Goal: Information Seeking & Learning: Learn about a topic

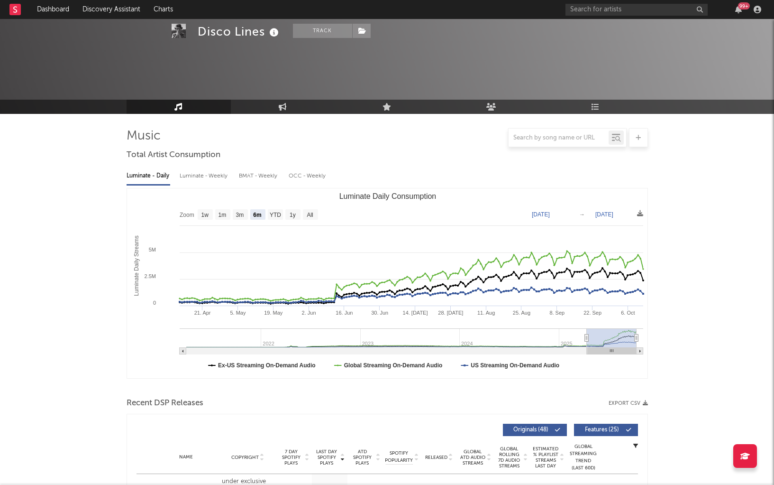
select select "6m"
select select "1w"
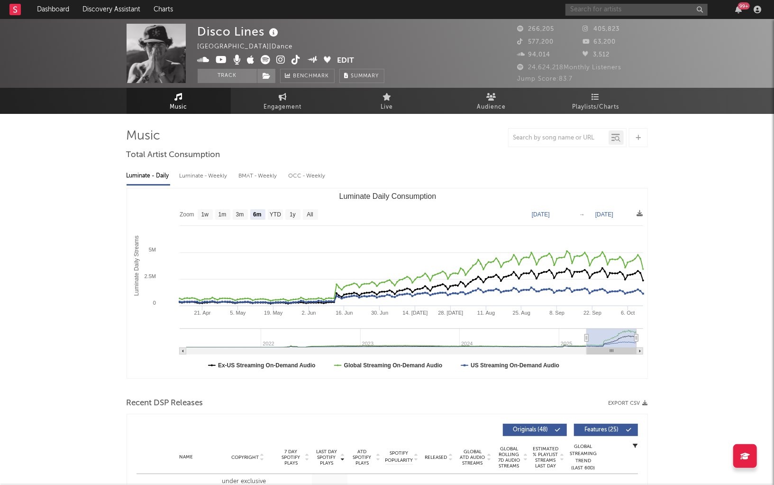
click at [583, 4] on input "text" at bounding box center [637, 10] width 142 height 12
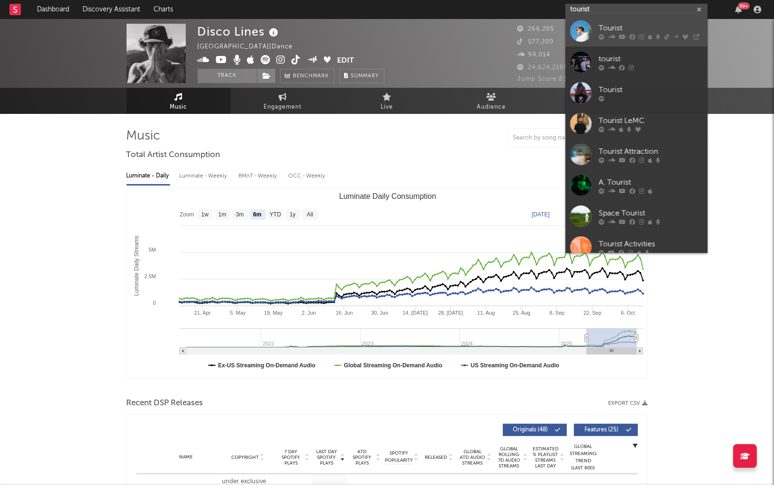
type input "tourist"
click at [654, 28] on div "Tourist" at bounding box center [651, 28] width 104 height 11
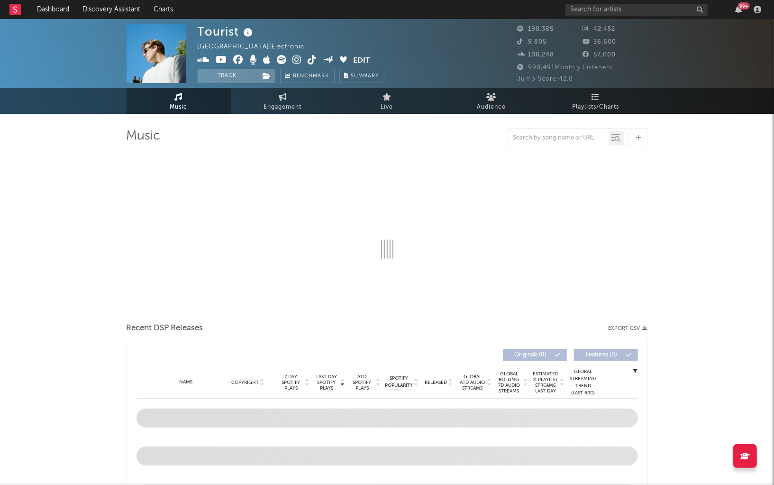
select select "6m"
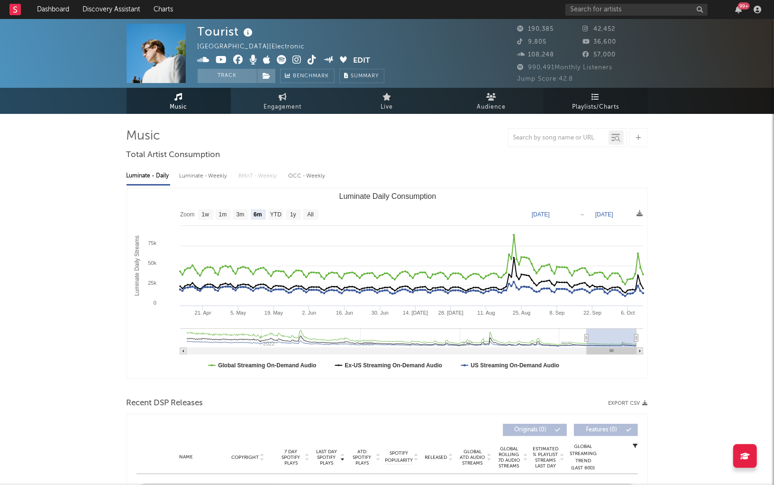
click at [606, 96] on link "Playlists/Charts" at bounding box center [596, 101] width 104 height 26
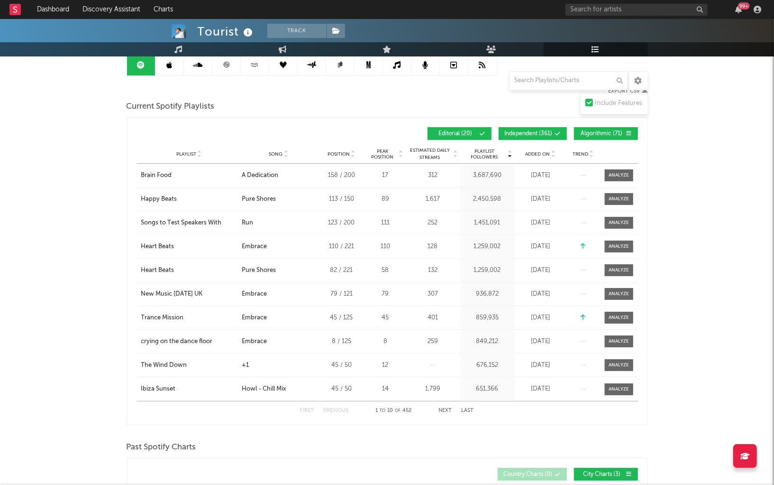
scroll to position [31, 0]
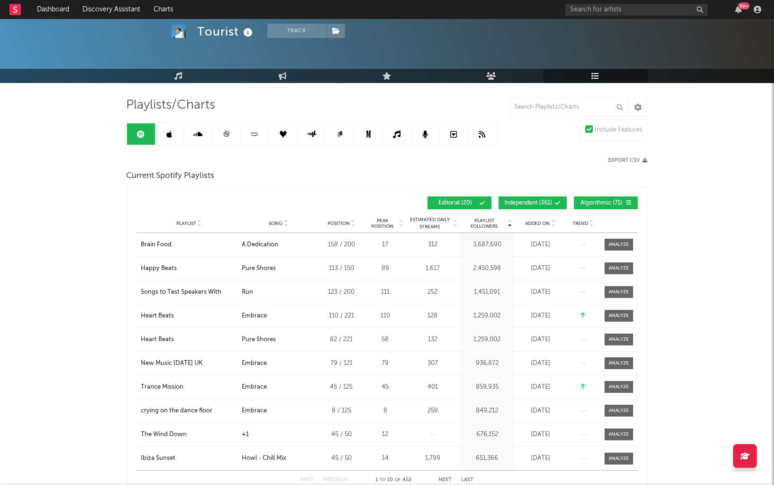
click at [543, 193] on div "Playlist Followers Playlist Song Position Peak Position Playlist Followers Adde…" at bounding box center [388, 203] width 502 height 22
click at [558, 205] on button "Independent ( 361 )" at bounding box center [533, 202] width 68 height 13
click at [589, 203] on span "Algorithmic ( 71 )" at bounding box center [602, 203] width 44 height 6
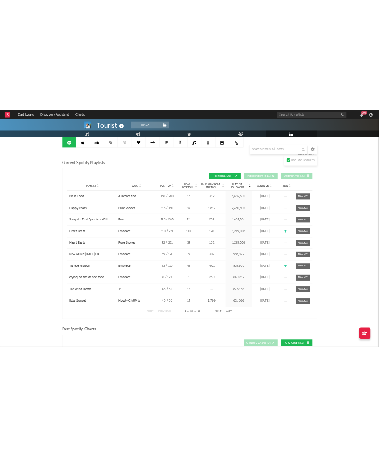
scroll to position [117, 0]
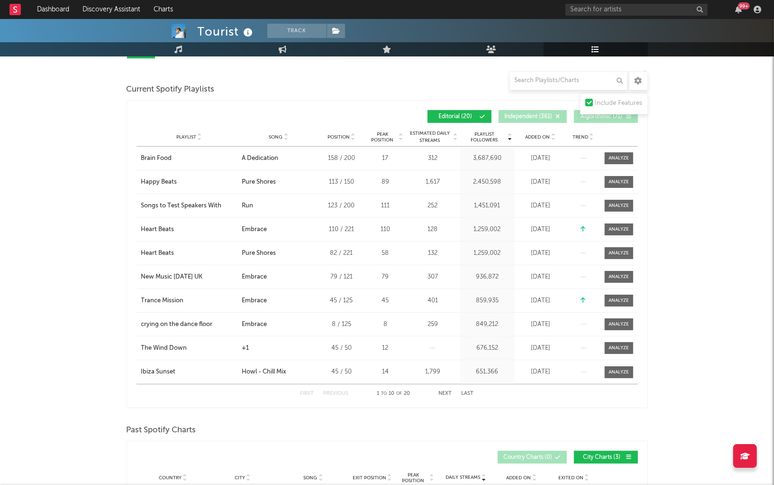
click at [279, 140] on div "Playlist City Song Position Peak Position Estimated Daily Streams Playlist Foll…" at bounding box center [388, 137] width 502 height 19
click at [280, 132] on div "Playlist City Song Position Peak Position Estimated Daily Streams Playlist Foll…" at bounding box center [388, 137] width 502 height 19
click at [276, 136] on span "Song" at bounding box center [276, 137] width 14 height 6
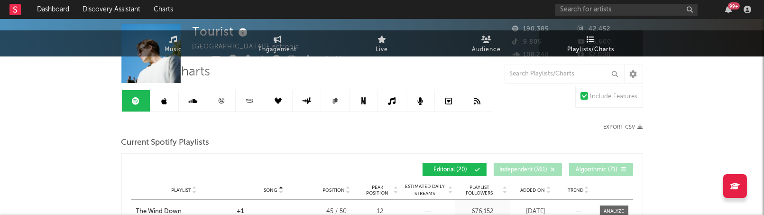
scroll to position [0, 0]
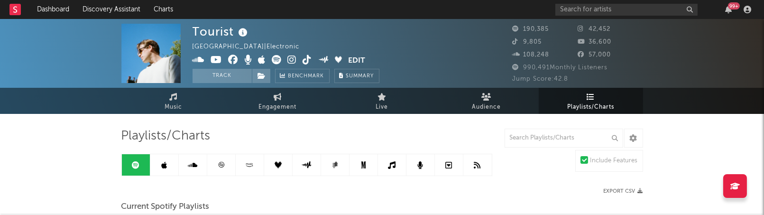
click at [173, 163] on link at bounding box center [164, 164] width 28 height 21
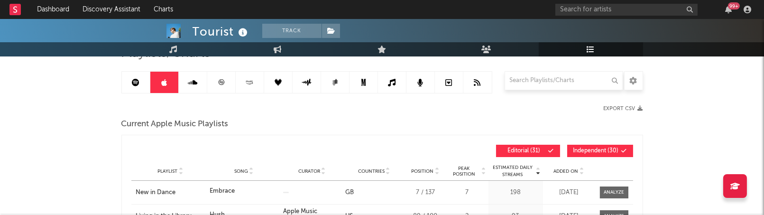
scroll to position [97, 0]
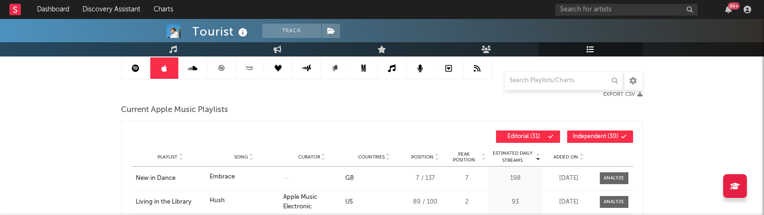
click at [600, 136] on span "Independent ( 30 )" at bounding box center [596, 137] width 46 height 6
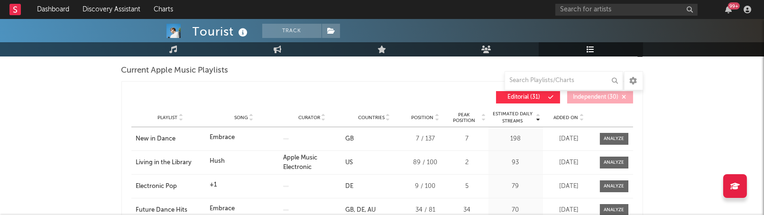
scroll to position [138, 0]
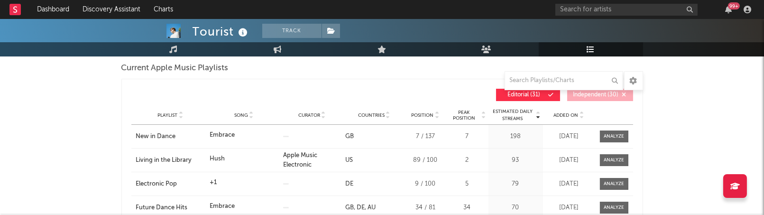
click at [249, 114] on div at bounding box center [251, 114] width 6 height 7
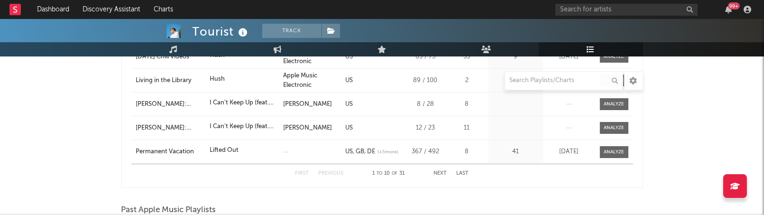
scroll to position [340, 0]
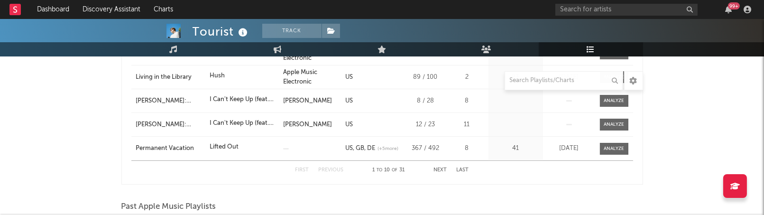
click at [442, 169] on button "Next" at bounding box center [440, 169] width 13 height 5
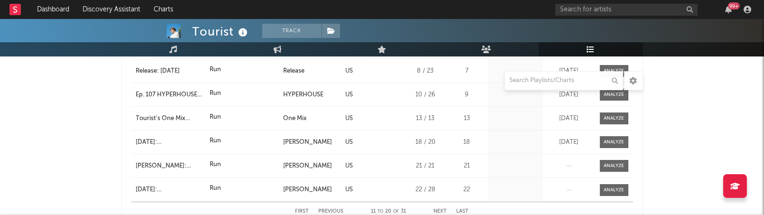
scroll to position [349, 0]
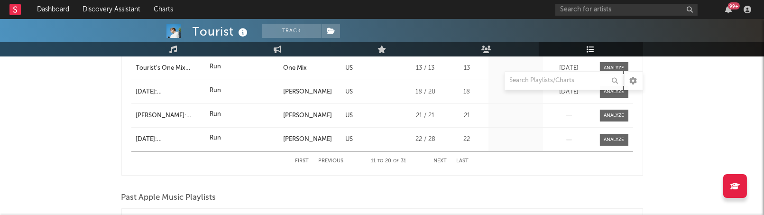
click at [437, 156] on div "First Previous 11 to 20 of 31 Next Last" at bounding box center [382, 161] width 174 height 18
click at [436, 161] on button "Next" at bounding box center [440, 160] width 13 height 5
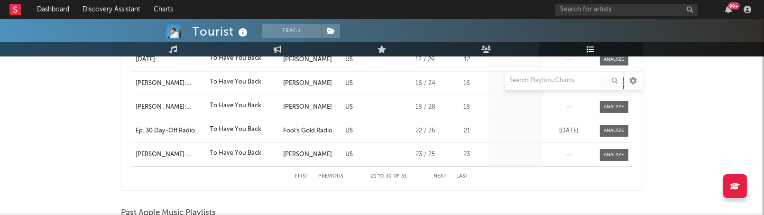
scroll to position [339, 0]
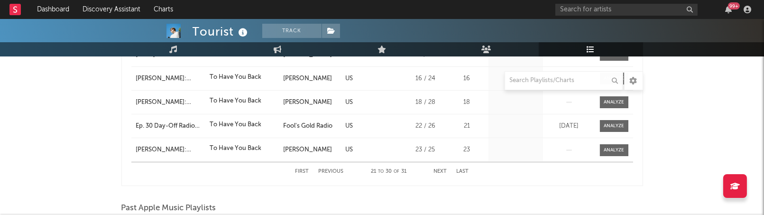
click at [441, 171] on button "Next" at bounding box center [440, 171] width 13 height 5
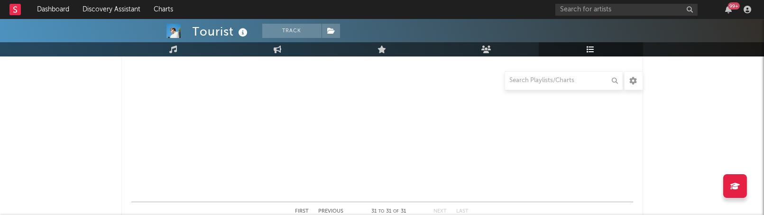
scroll to position [344, 0]
click at [328, 166] on button "Previous" at bounding box center [331, 166] width 25 height 5
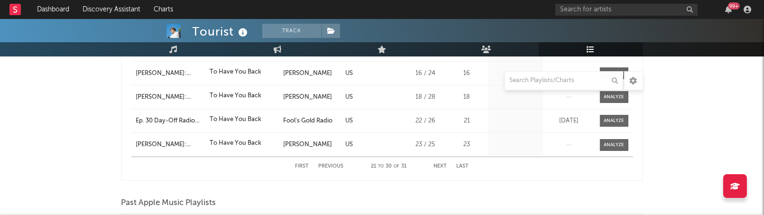
click at [328, 166] on button "Previous" at bounding box center [331, 166] width 25 height 5
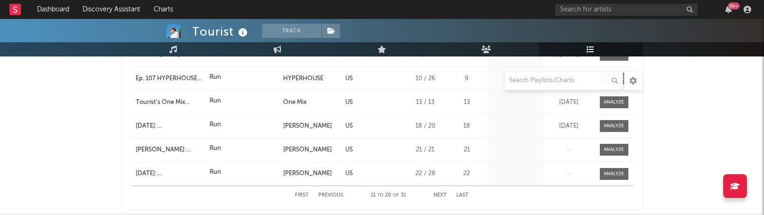
scroll to position [319, 0]
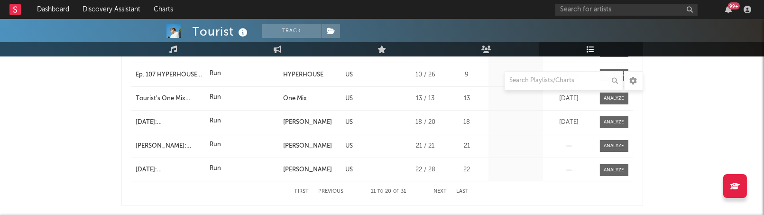
click at [332, 189] on button "Previous" at bounding box center [331, 191] width 25 height 5
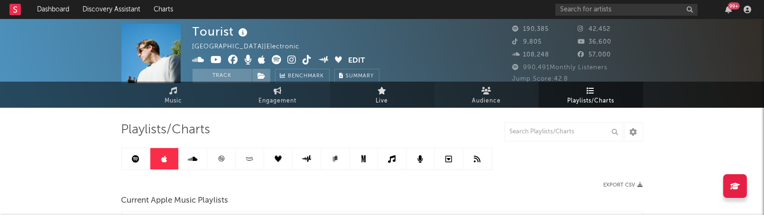
scroll to position [0, 0]
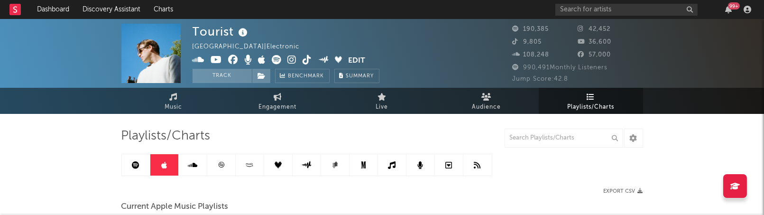
click at [249, 164] on icon at bounding box center [249, 164] width 11 height 7
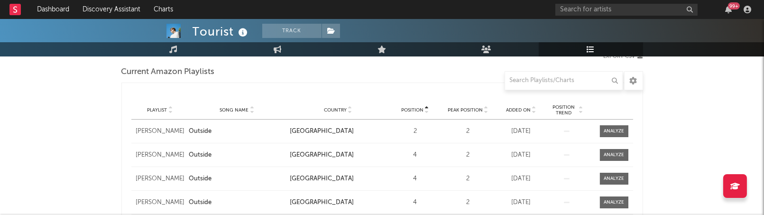
scroll to position [134, 0]
click at [244, 110] on span "Song Name" at bounding box center [234, 111] width 29 height 6
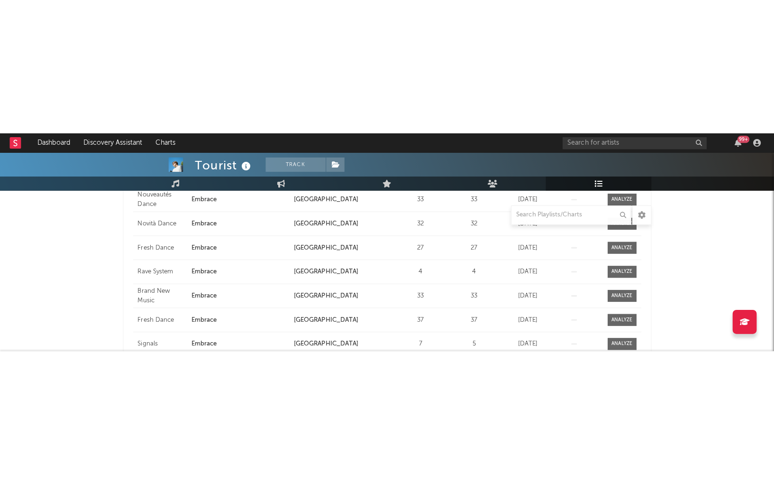
scroll to position [226, 0]
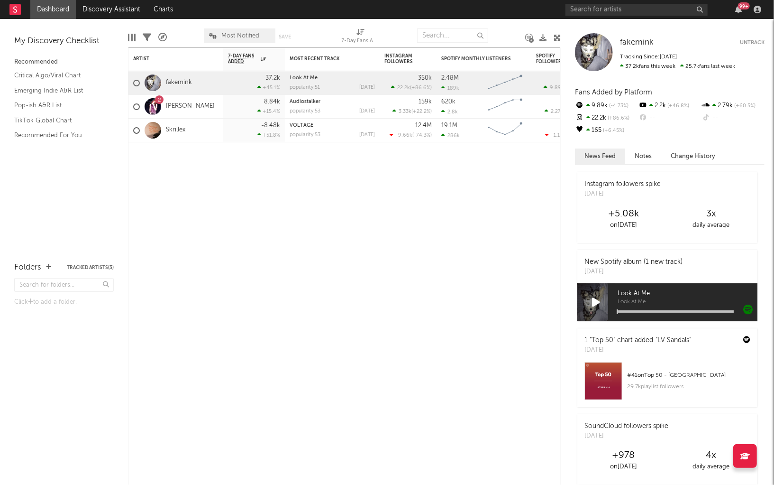
click at [589, 16] on div "99 +" at bounding box center [665, 9] width 199 height 19
click at [593, 12] on input "text" at bounding box center [637, 10] width 142 height 12
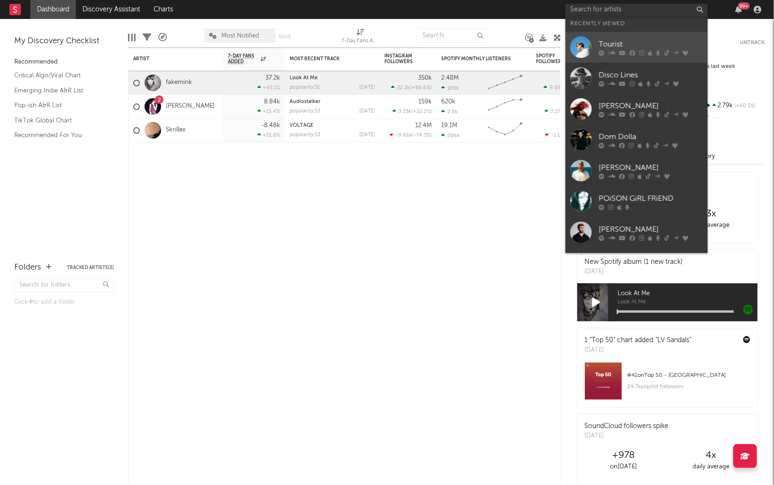
click at [622, 55] on icon at bounding box center [622, 53] width 7 height 6
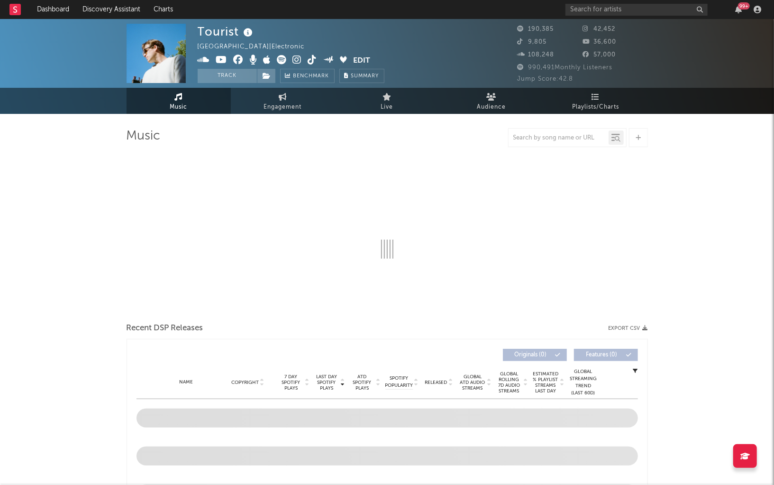
select select "6m"
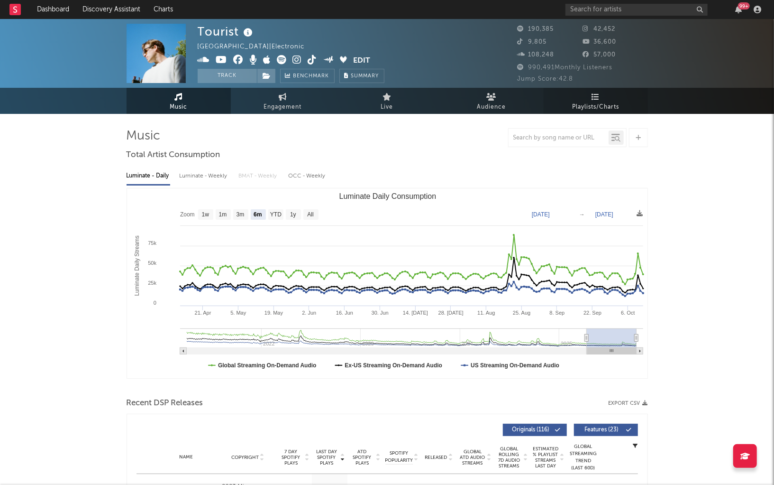
click at [600, 95] on link "Playlists/Charts" at bounding box center [596, 101] width 104 height 26
